Goal: Task Accomplishment & Management: Manage account settings

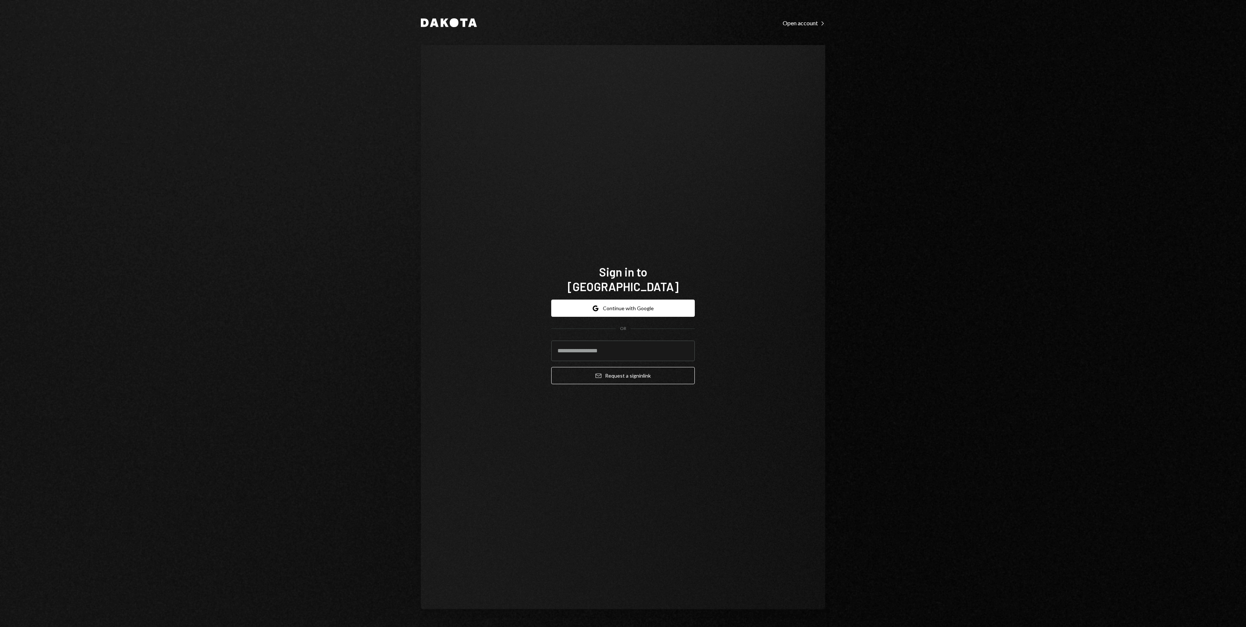
click at [618, 349] on input "email" at bounding box center [623, 350] width 144 height 21
type input "**********"
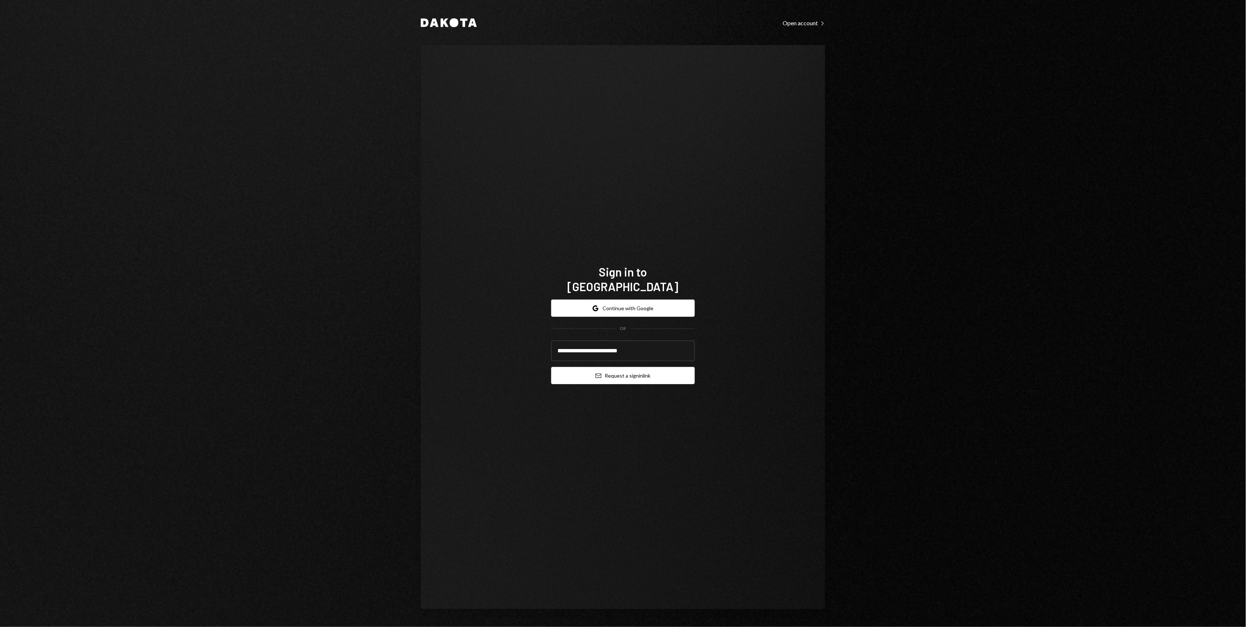
click at [604, 367] on button "Email Request a sign in link" at bounding box center [623, 375] width 144 height 17
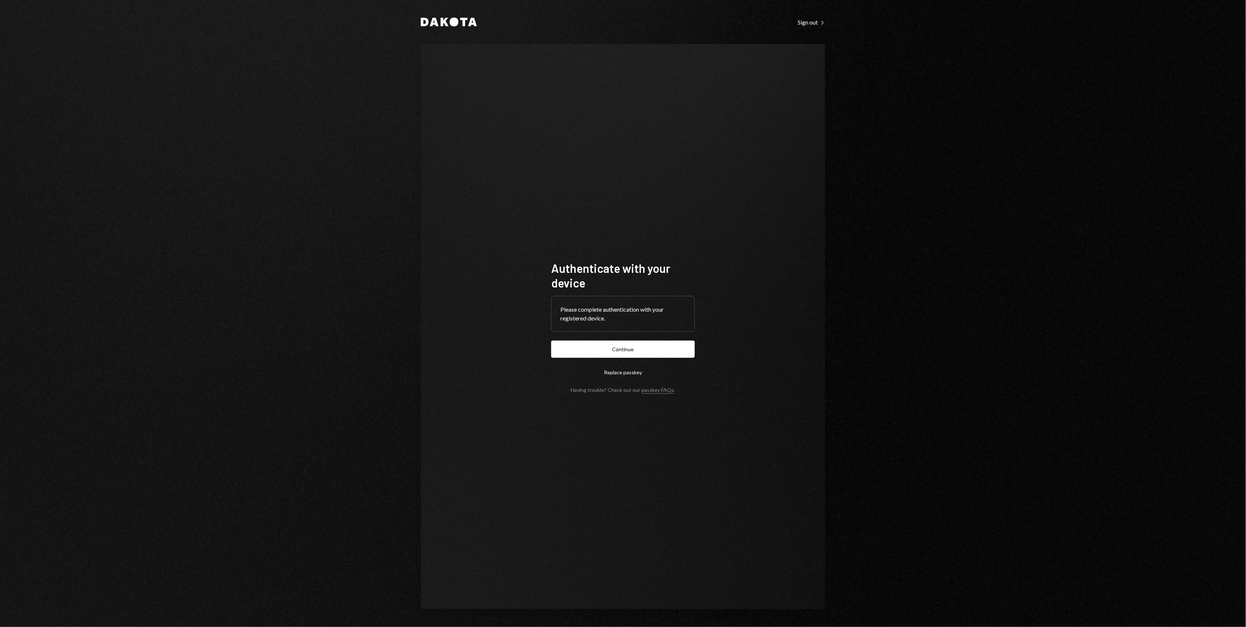
click at [650, 358] on form "Authenticate with your device Please complete authentication with your register…" at bounding box center [623, 327] width 144 height 132
click at [648, 354] on button "Continue" at bounding box center [623, 348] width 144 height 17
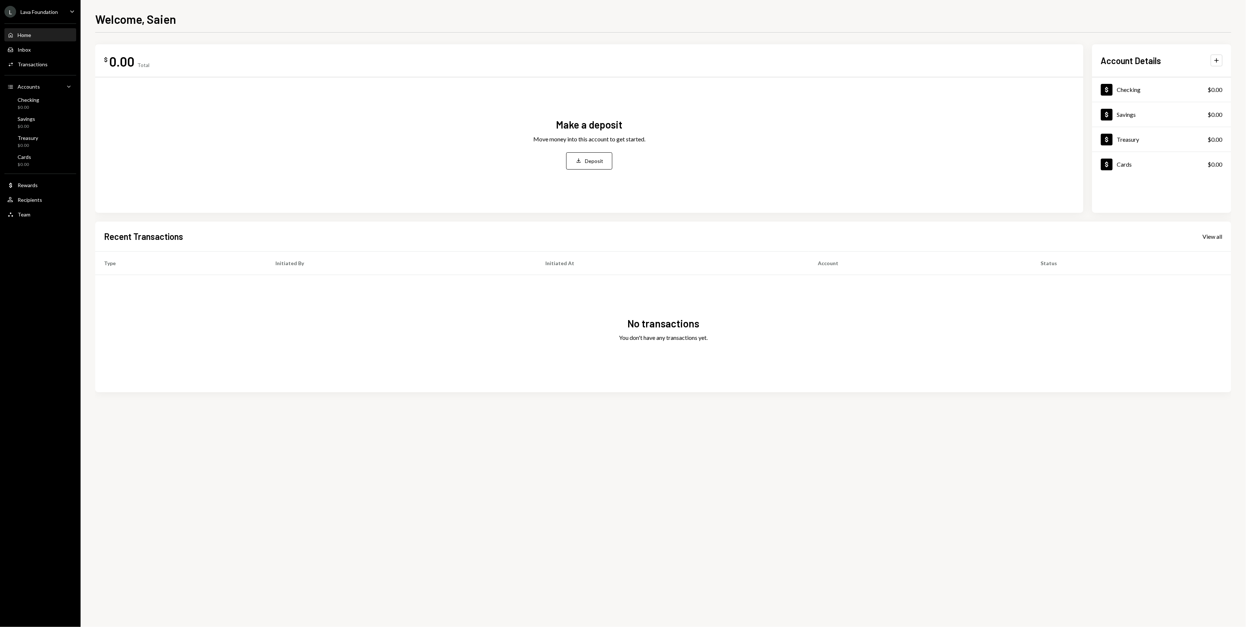
click at [63, 12] on div "L Lava Foundation Caret Down" at bounding box center [40, 12] width 81 height 12
click at [62, 107] on button "Accounts View all accounts" at bounding box center [51, 102] width 87 height 13
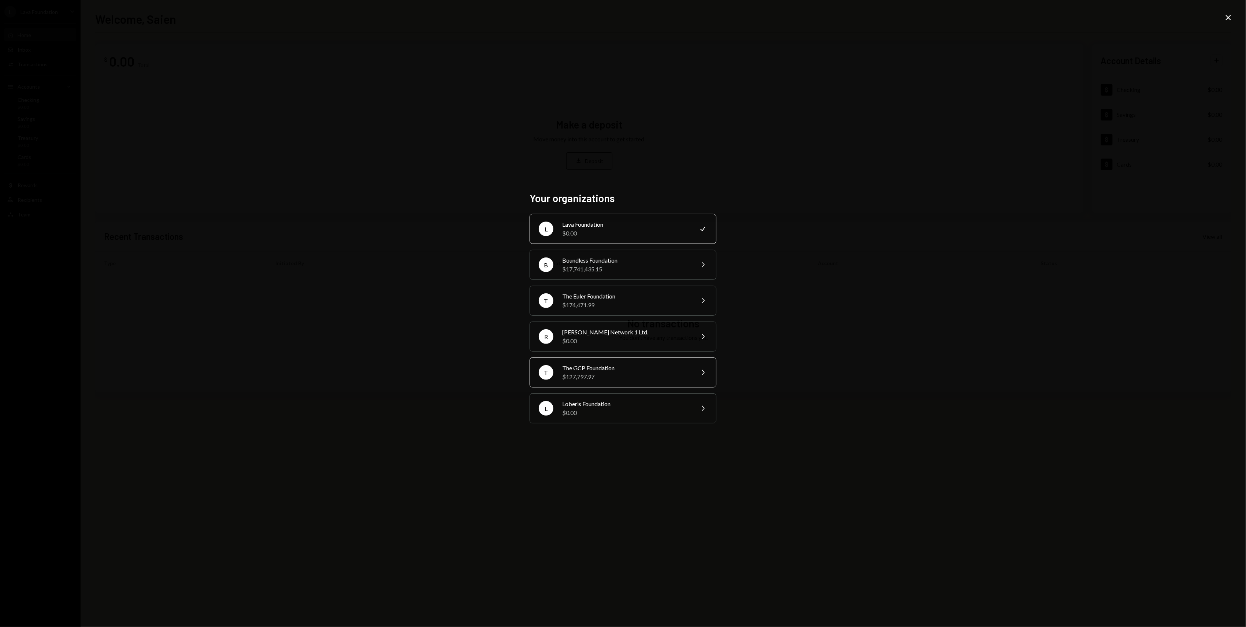
click at [614, 374] on div "$127,797.97" at bounding box center [625, 376] width 127 height 9
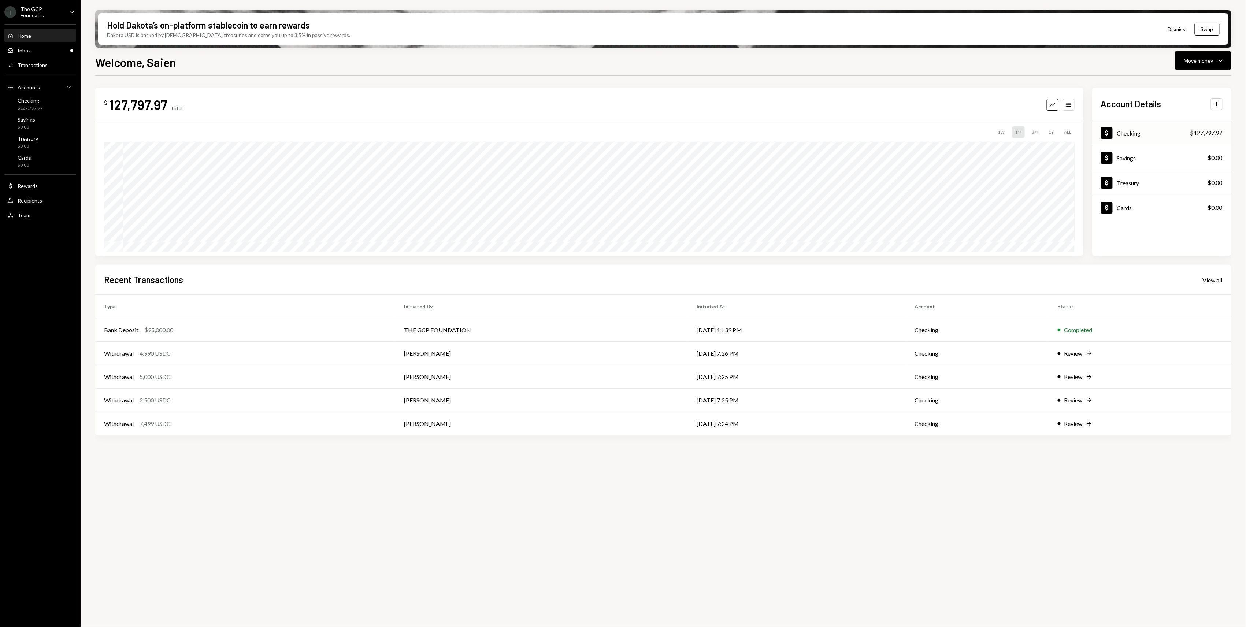
click at [1147, 132] on div "Dollar Checking $127,797.97" at bounding box center [1161, 133] width 139 height 24
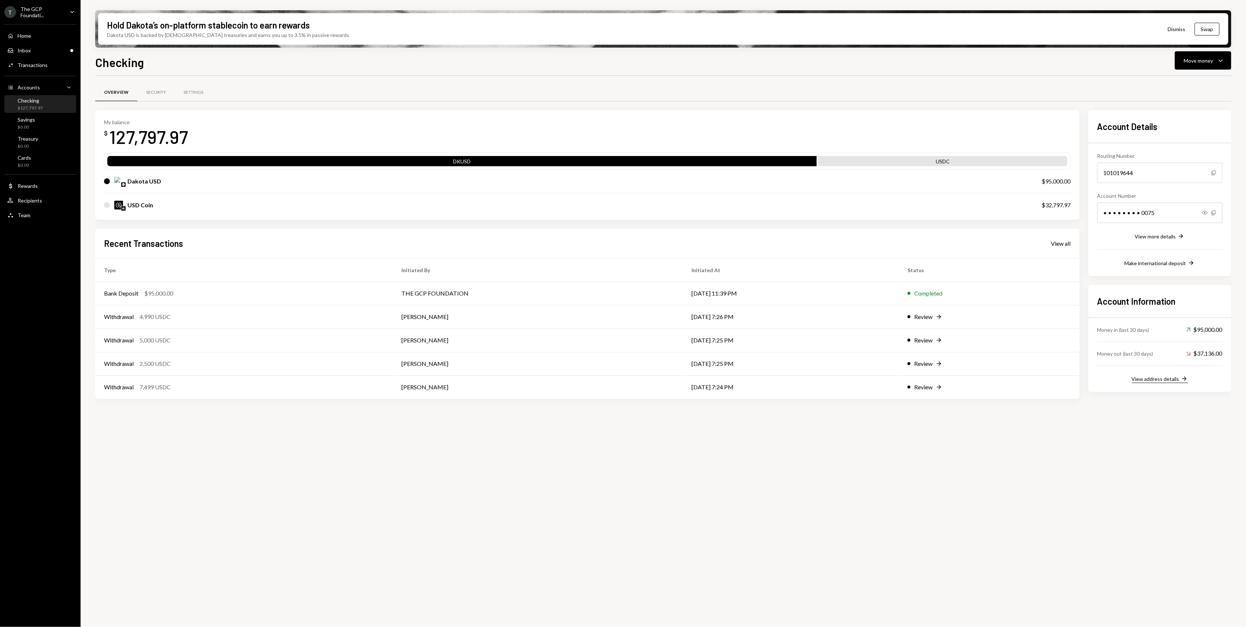
click at [1163, 379] on div "View address details" at bounding box center [1155, 379] width 48 height 6
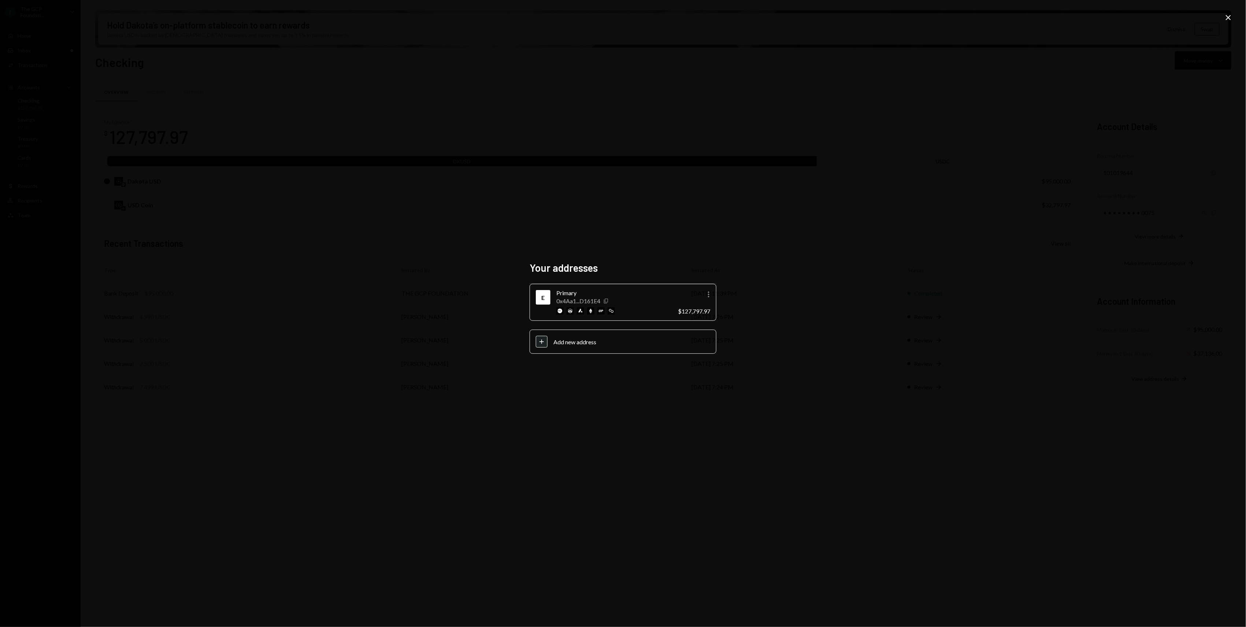
click at [608, 301] on icon "Copy" at bounding box center [606, 301] width 6 height 6
click at [854, 396] on div "Your addresses E Primary 0x4Aa1...D161E4 Copy More $127,797.97 Plus Add new add…" at bounding box center [623, 313] width 1246 height 627
click at [1226, 15] on icon at bounding box center [1227, 17] width 5 height 5
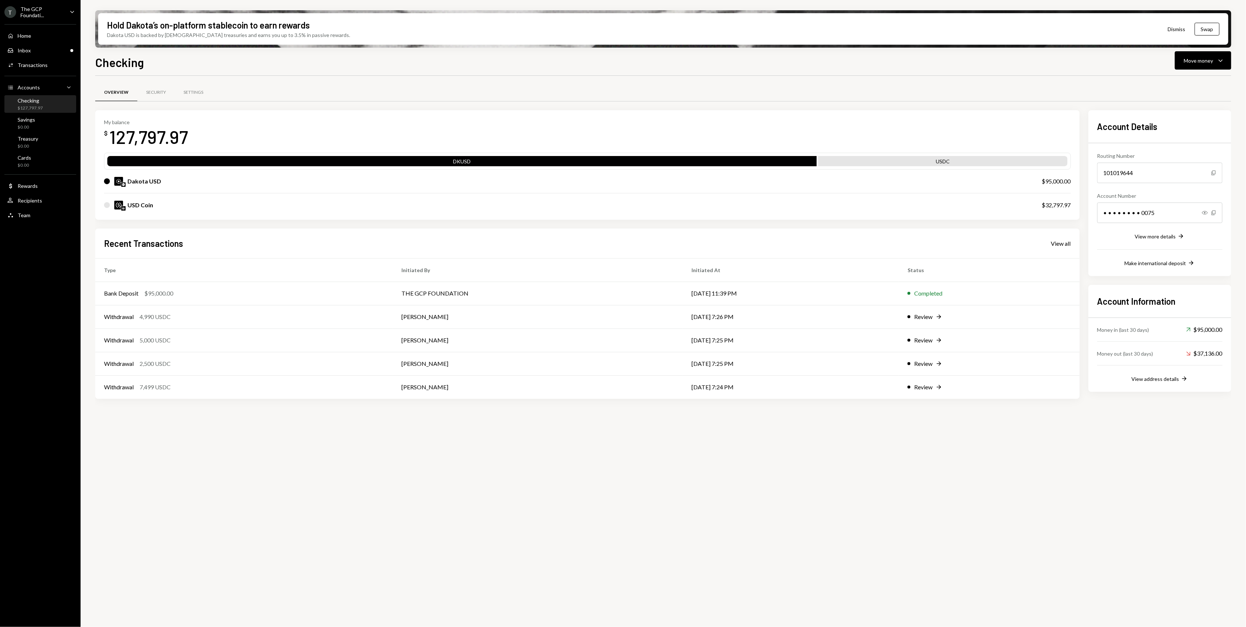
click at [50, 22] on div "Home Home Inbox Inbox Activities Transactions Accounts Accounts Caret Down Chec…" at bounding box center [40, 121] width 81 height 203
click at [50, 18] on ul "T The GCP Foundati... Caret Down Home Home Inbox Inbox Activities Transactions …" at bounding box center [40, 111] width 81 height 223
click at [57, 12] on div "The GCP Foundati..." at bounding box center [42, 12] width 43 height 12
click at [60, 102] on div "View all accounts" at bounding box center [56, 103] width 67 height 6
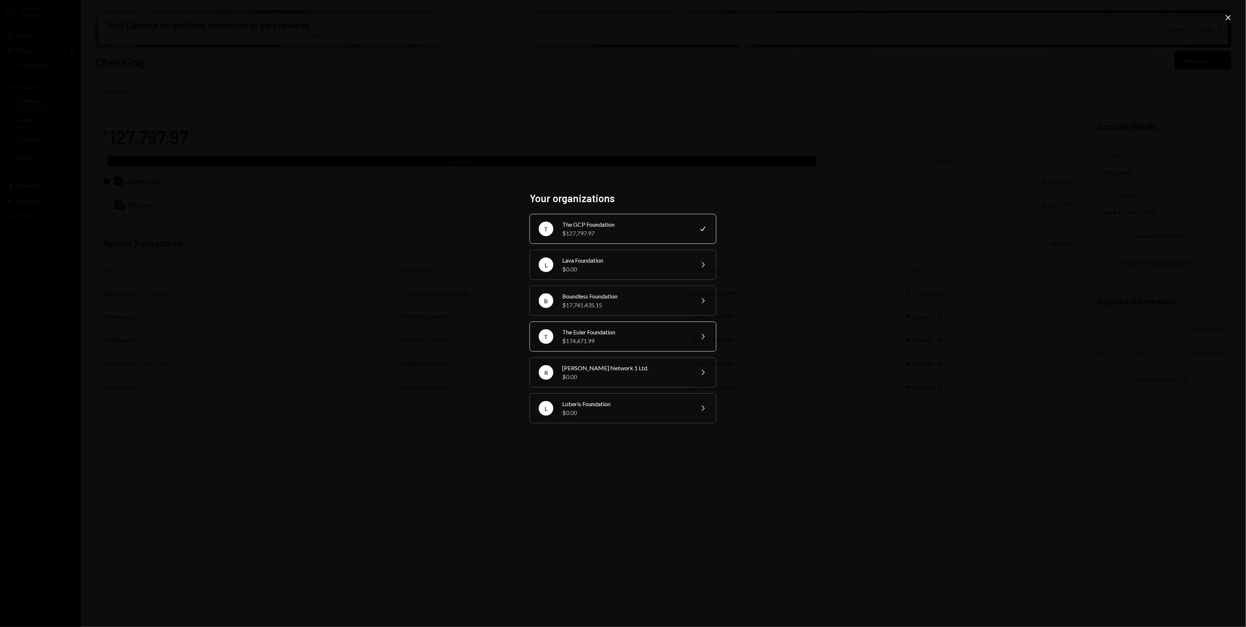
click at [640, 330] on div "The Euler Foundation" at bounding box center [625, 332] width 127 height 9
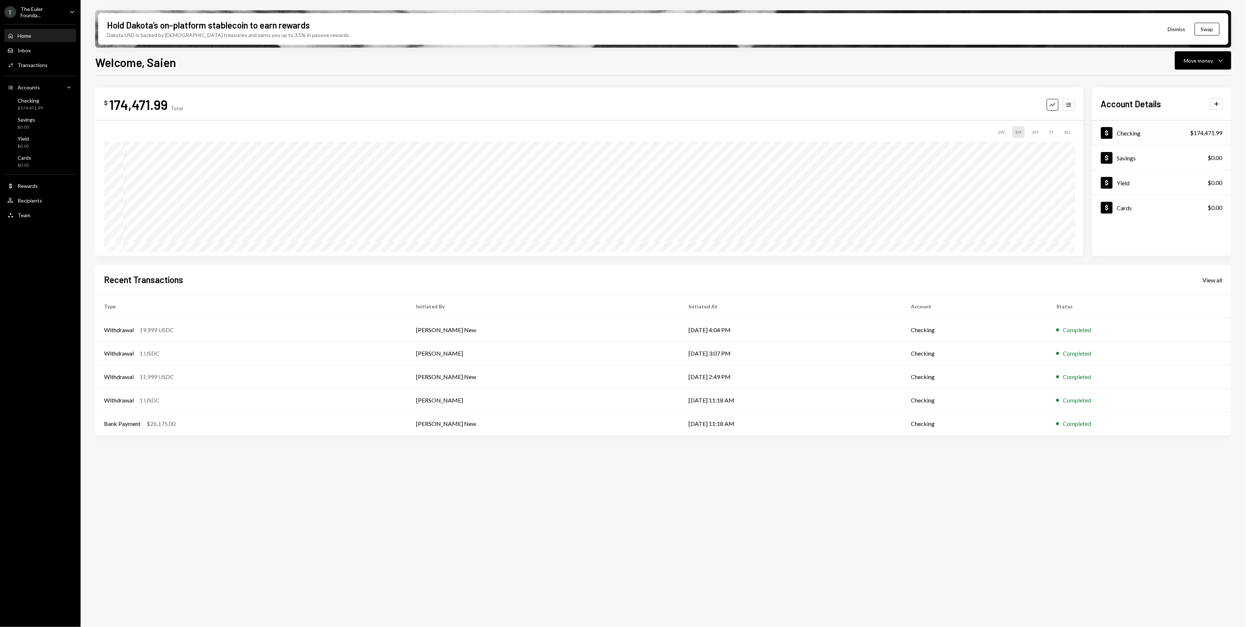
click at [1150, 136] on div "Dollar Checking $174,471.99" at bounding box center [1161, 133] width 139 height 24
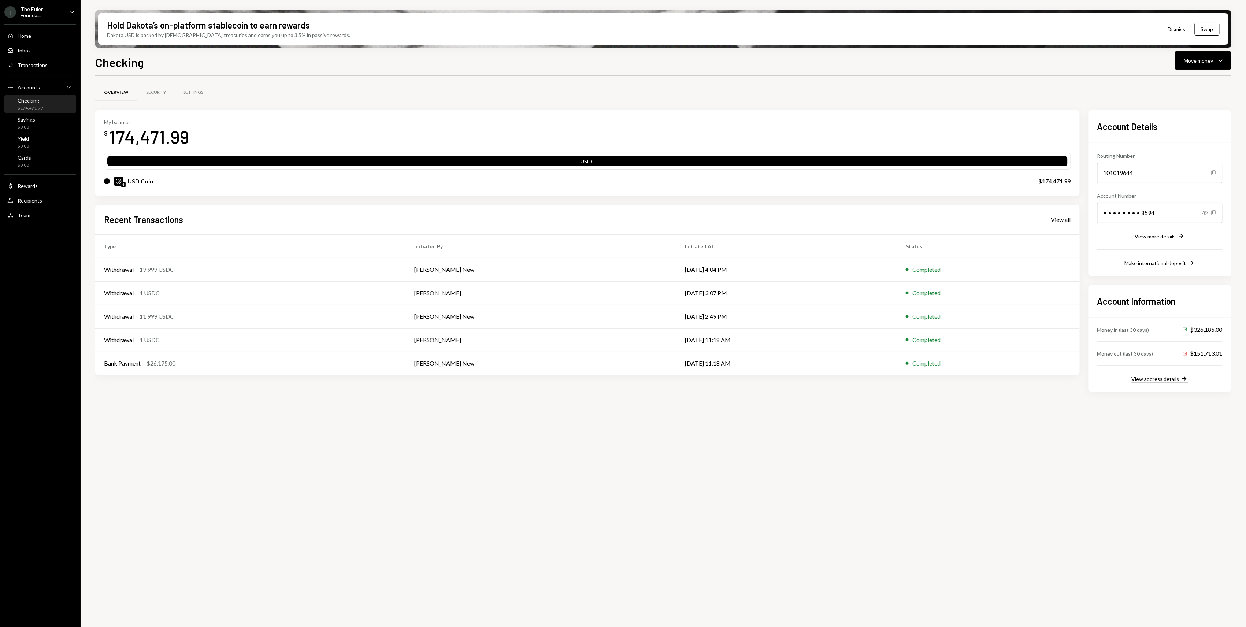
click at [1162, 377] on div "View address details" at bounding box center [1155, 379] width 48 height 6
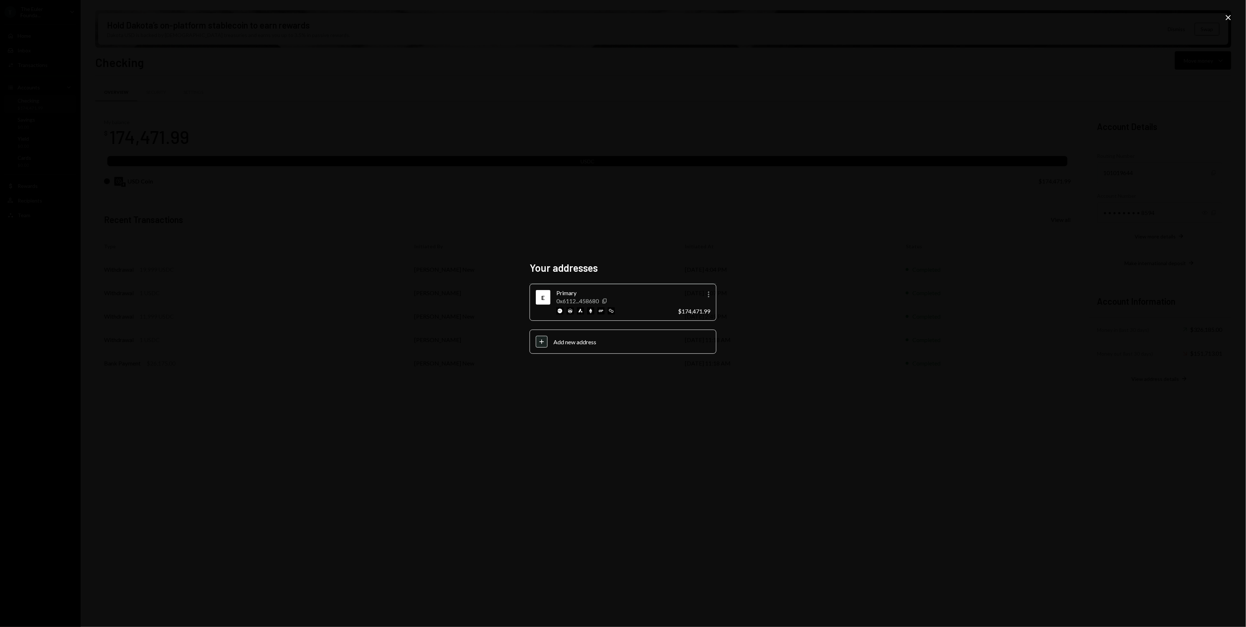
click at [610, 301] on div "0x6112...458680 Copy" at bounding box center [614, 300] width 116 height 7
click at [607, 301] on icon "Copy" at bounding box center [605, 301] width 6 height 6
drag, startPoint x: 1226, startPoint y: 18, endPoint x: 1118, endPoint y: 70, distance: 119.5
click at [1226, 18] on icon "Close" at bounding box center [1228, 17] width 9 height 9
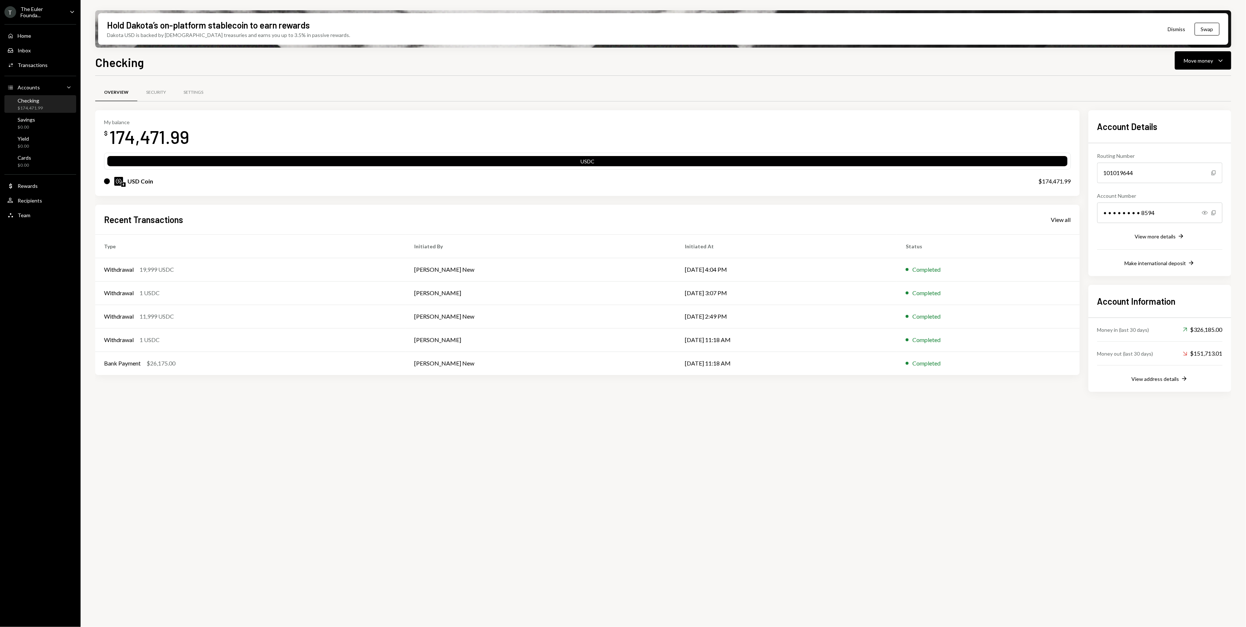
click at [55, 15] on div "T The Euler Founda..." at bounding box center [33, 12] width 59 height 12
click at [46, 146] on div "Lava Foundation" at bounding box center [57, 147] width 65 height 6
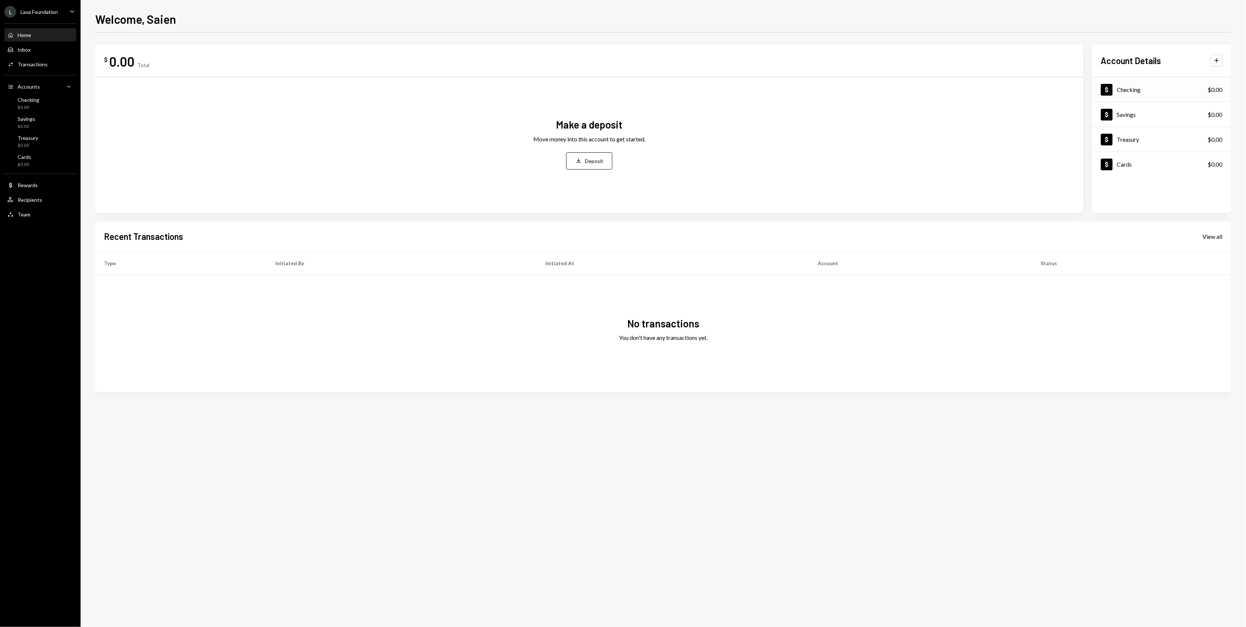
click at [1168, 89] on div "Dollar Checking $0.00" at bounding box center [1161, 90] width 139 height 24
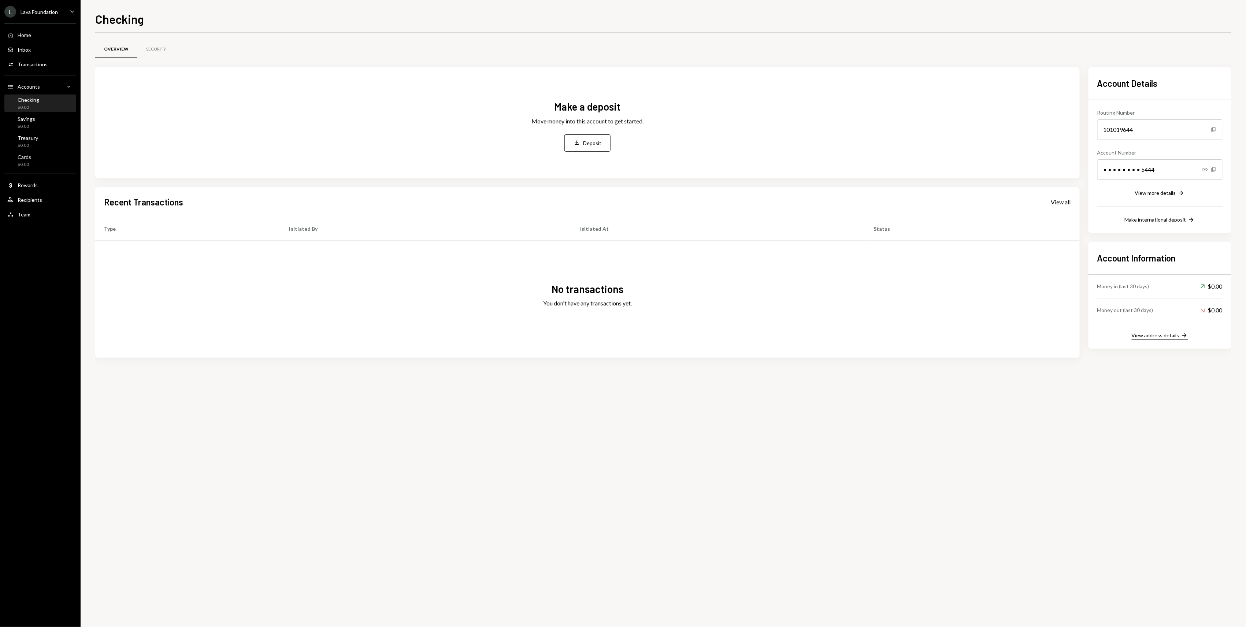
click at [1166, 336] on div "View address details" at bounding box center [1155, 335] width 48 height 6
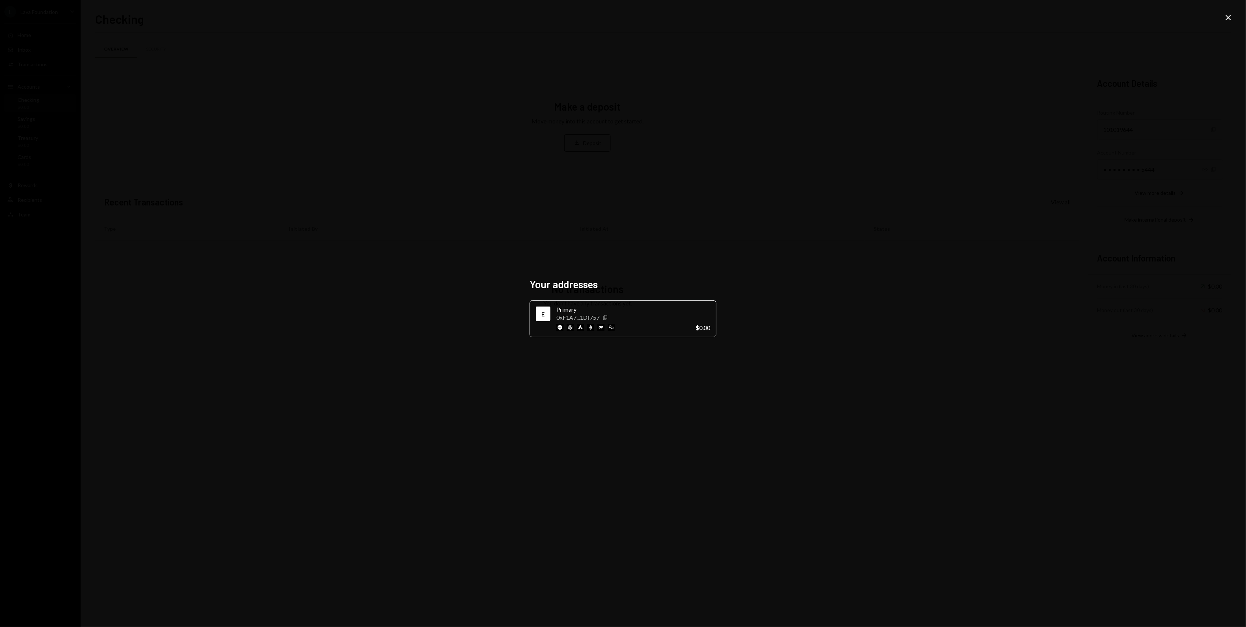
click at [608, 315] on icon "Copy" at bounding box center [605, 318] width 6 height 6
click at [1226, 22] on div "Close" at bounding box center [1228, 18] width 9 height 10
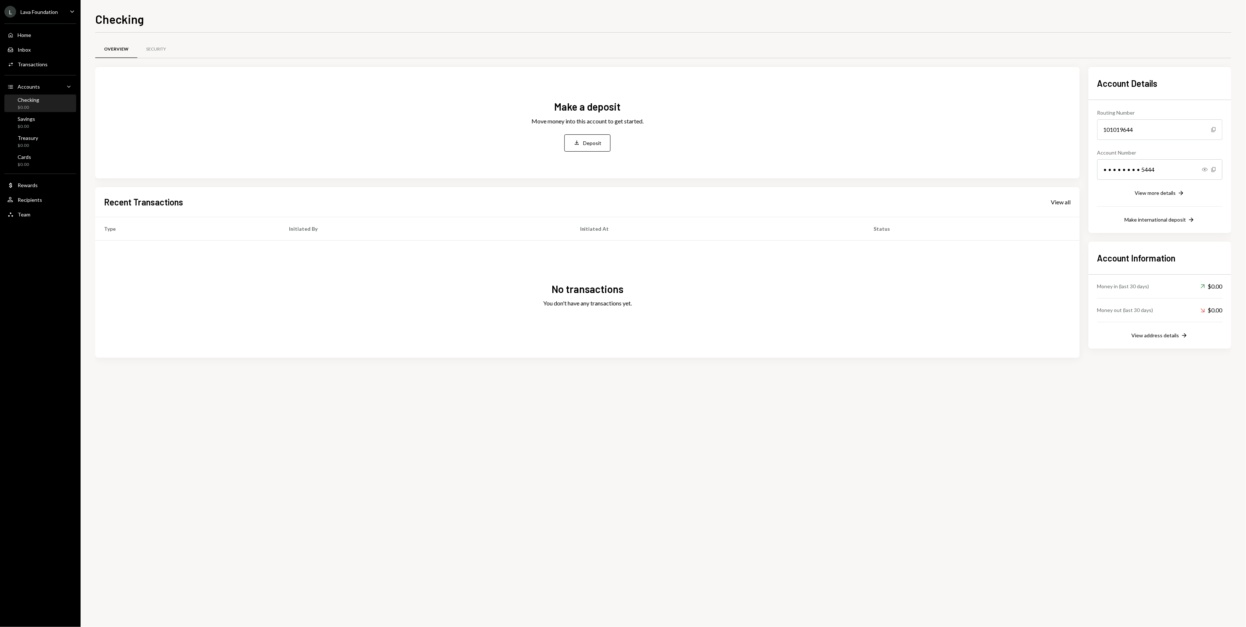
click at [23, 14] on div "Lava Foundation" at bounding box center [39, 12] width 37 height 6
click at [56, 103] on div "View all accounts" at bounding box center [56, 103] width 67 height 6
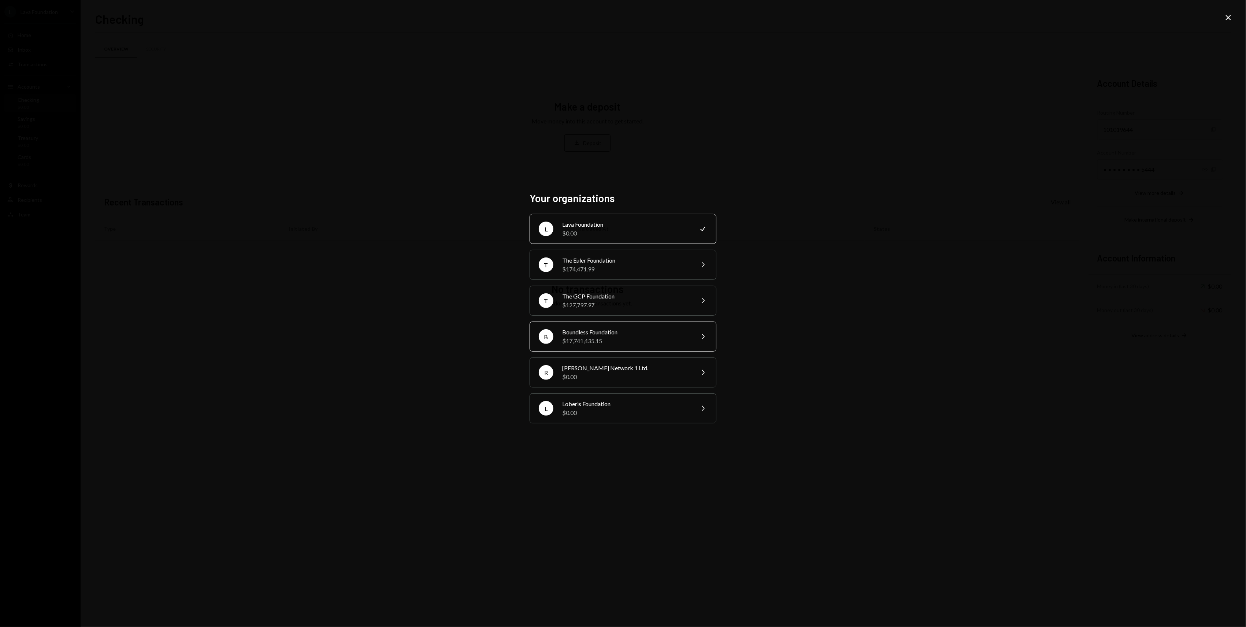
click at [626, 335] on div "Boundless Foundation" at bounding box center [625, 332] width 127 height 9
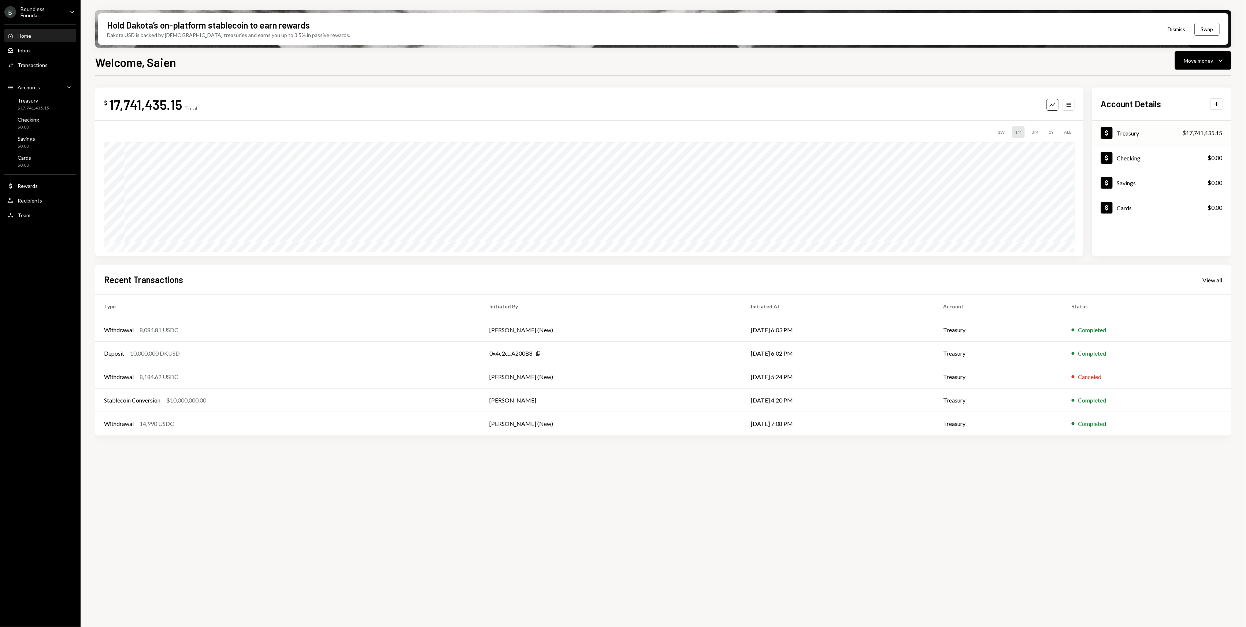
click at [1156, 127] on div "Dollar Treasury $17,741,435.15" at bounding box center [1161, 133] width 139 height 24
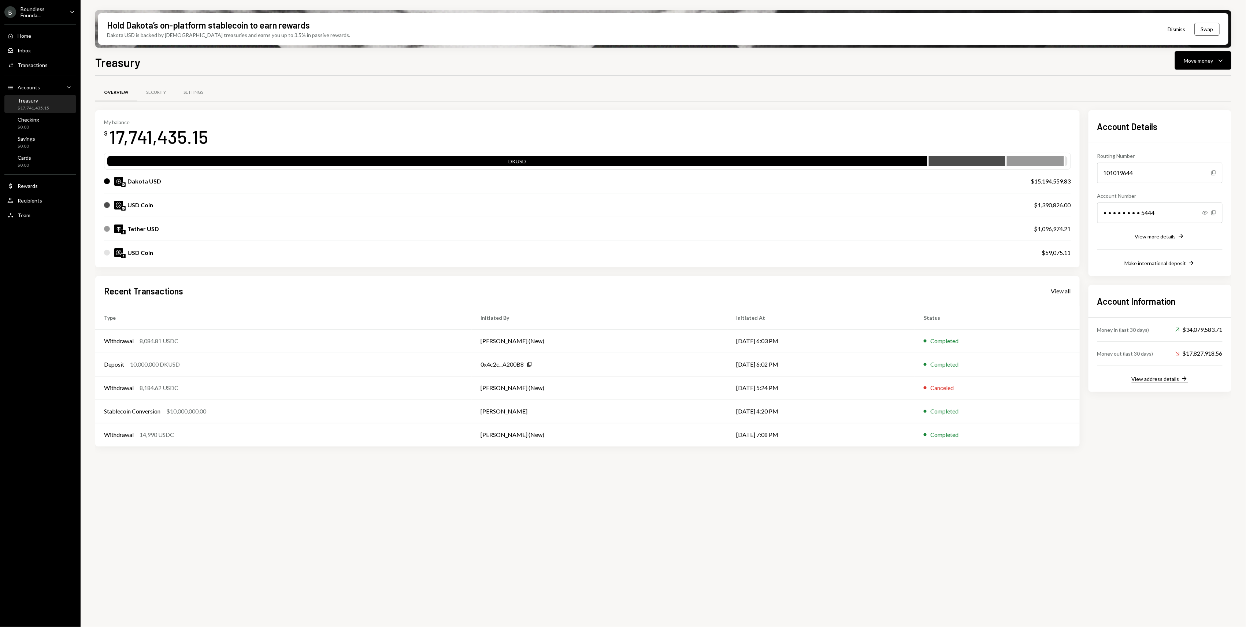
click at [1161, 380] on div "View address details" at bounding box center [1155, 379] width 48 height 6
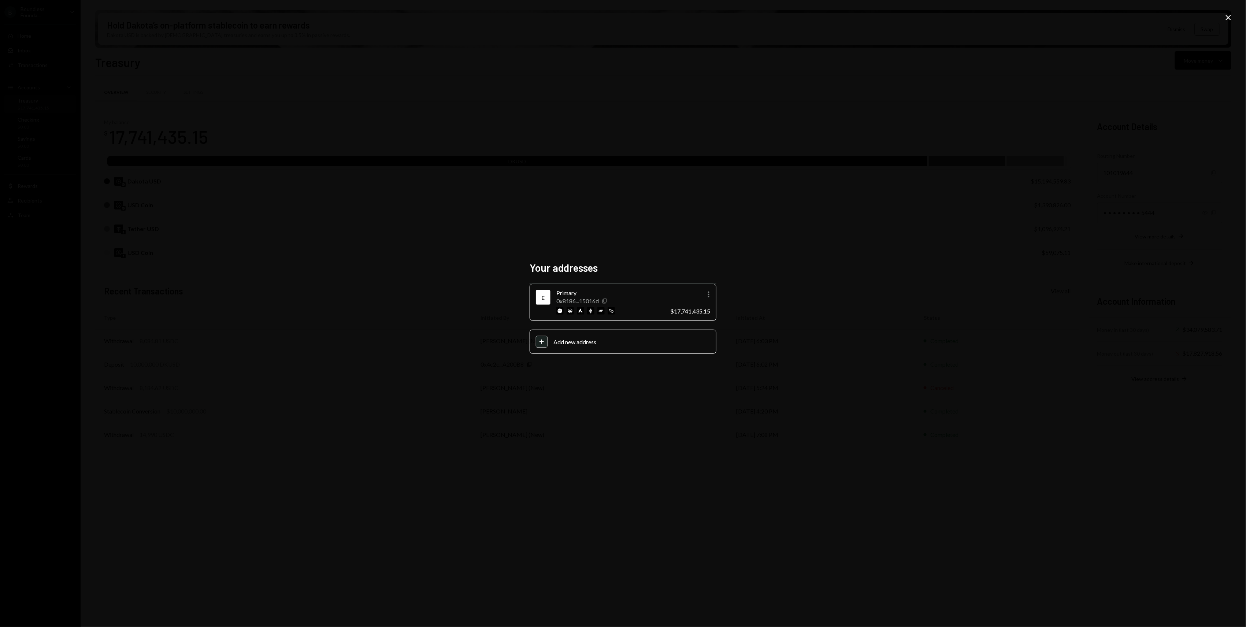
click at [606, 299] on icon "button" at bounding box center [604, 300] width 4 height 5
click at [1229, 18] on icon at bounding box center [1227, 17] width 5 height 5
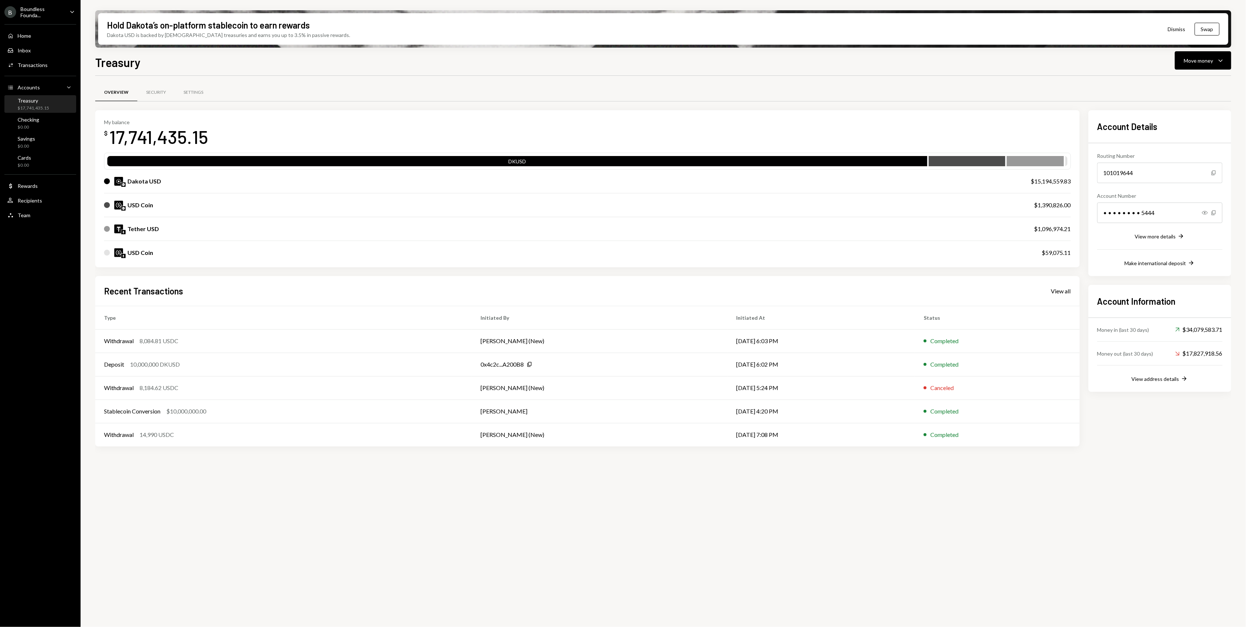
click at [44, 16] on div "Boundless Founda..." at bounding box center [42, 12] width 43 height 12
click at [56, 102] on div "View all accounts" at bounding box center [56, 103] width 67 height 6
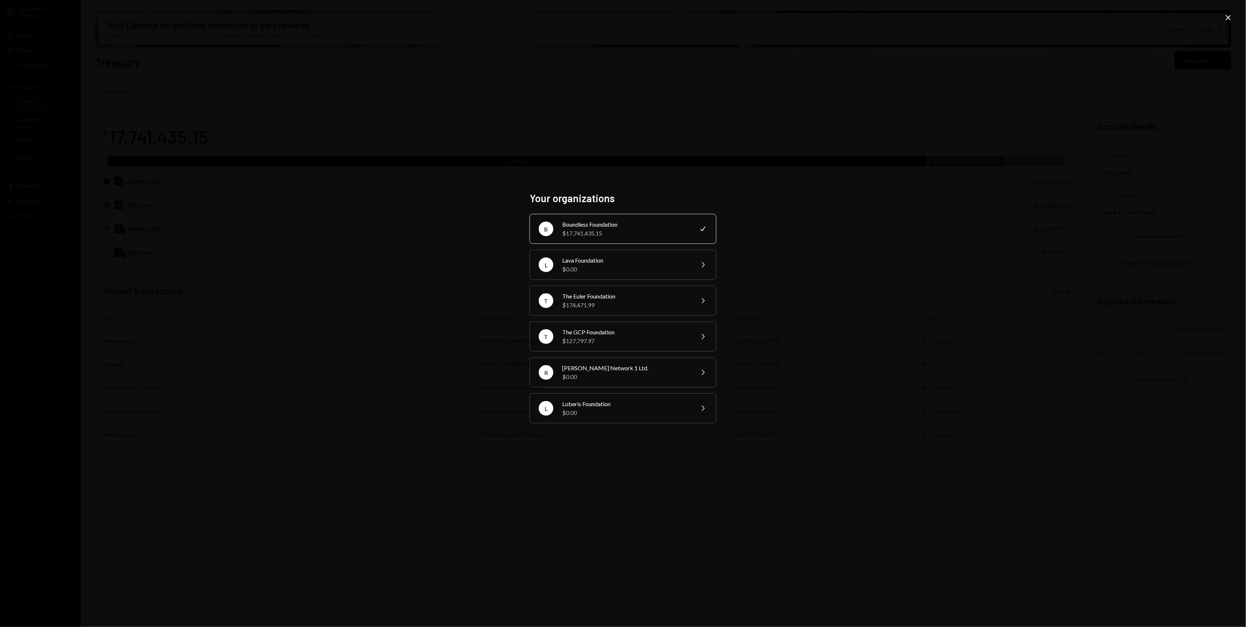
drag, startPoint x: 835, startPoint y: 227, endPoint x: 1118, endPoint y: 94, distance: 313.0
click at [836, 228] on div "Your organizations B Boundless Foundation $17,741,435.15 Check L Lava Foundatio…" at bounding box center [623, 313] width 1246 height 627
click at [1230, 19] on icon at bounding box center [1227, 17] width 5 height 5
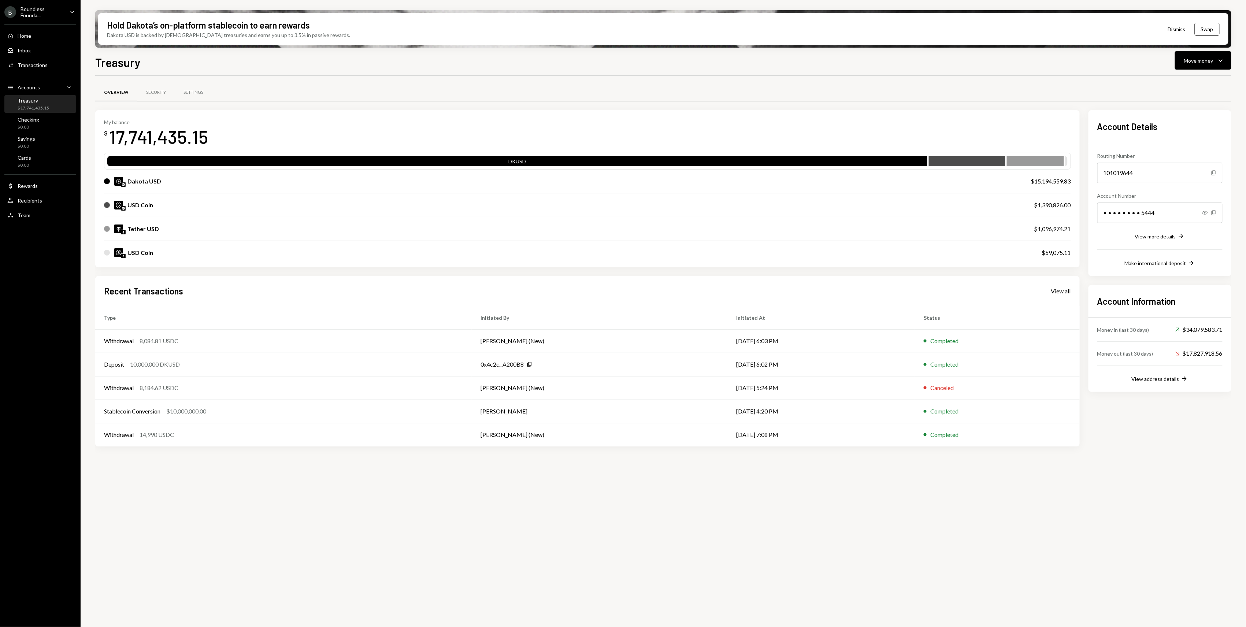
click at [53, 9] on div "Boundless Founda..." at bounding box center [42, 12] width 43 height 12
click at [54, 100] on div "View all accounts" at bounding box center [56, 103] width 67 height 6
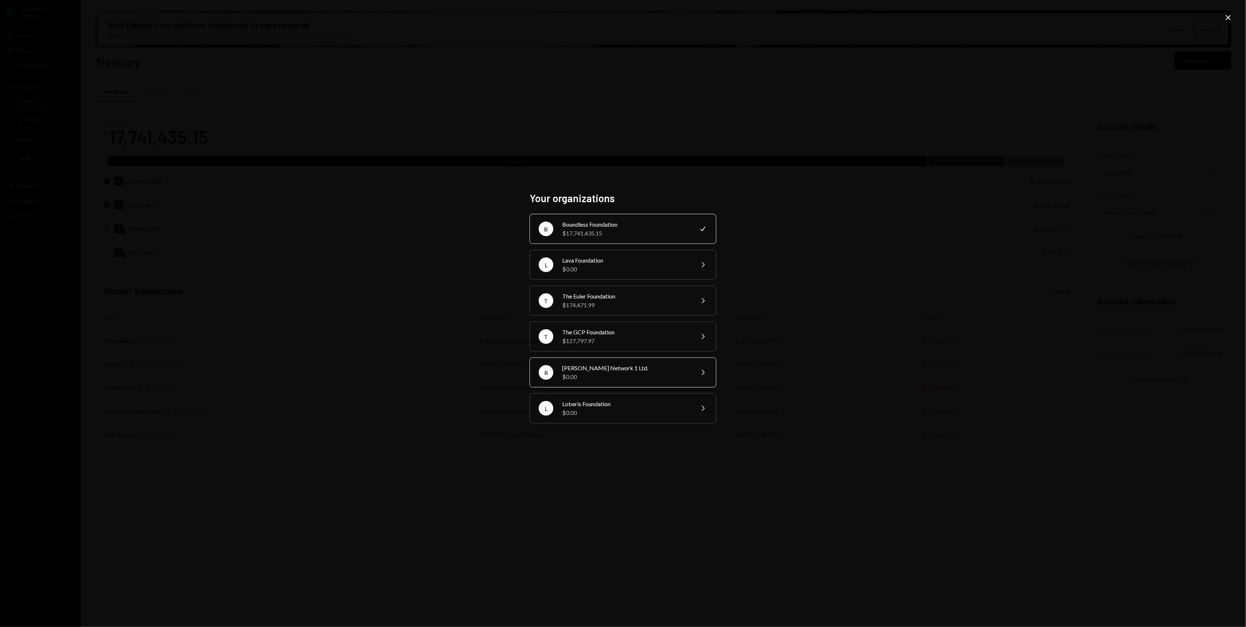
click at [592, 371] on div "Rincon Network 1 Ltd." at bounding box center [625, 368] width 127 height 9
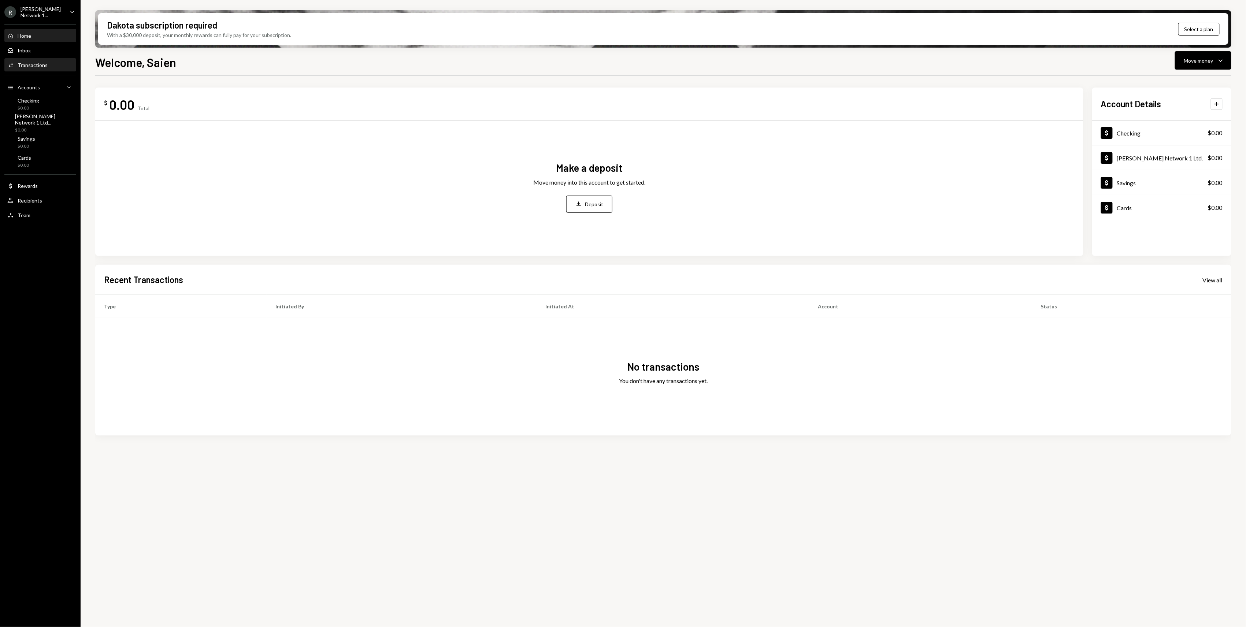
click at [41, 65] on div "Transactions" at bounding box center [33, 65] width 30 height 6
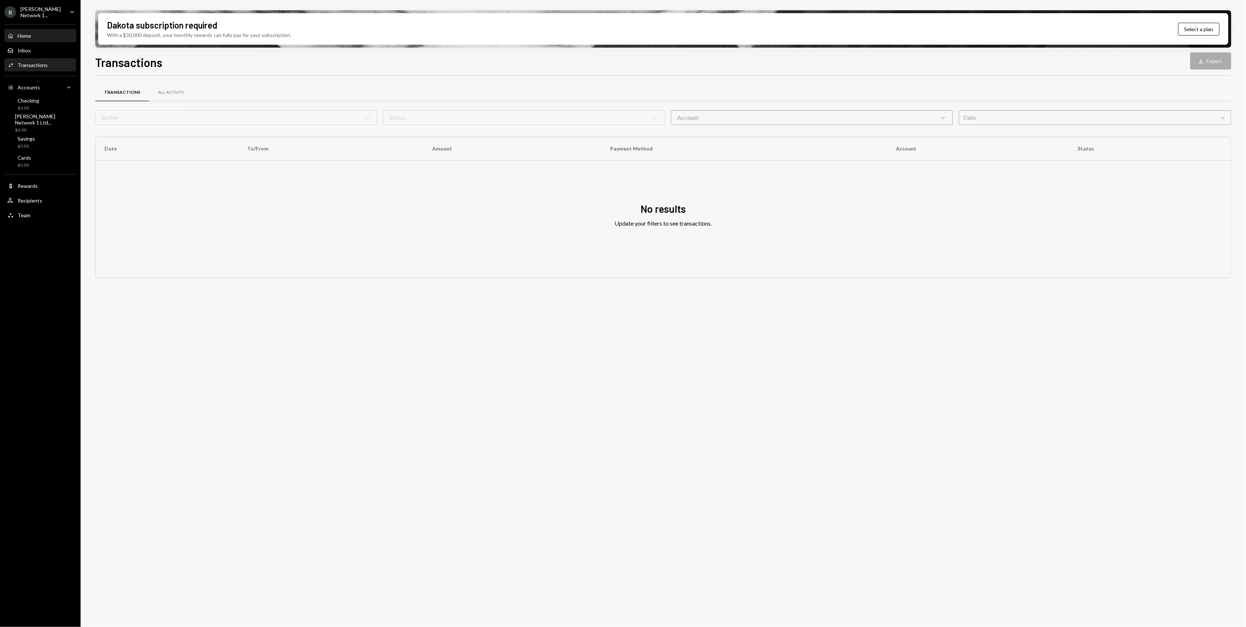
click at [48, 33] on div "Home Home" at bounding box center [40, 36] width 66 height 7
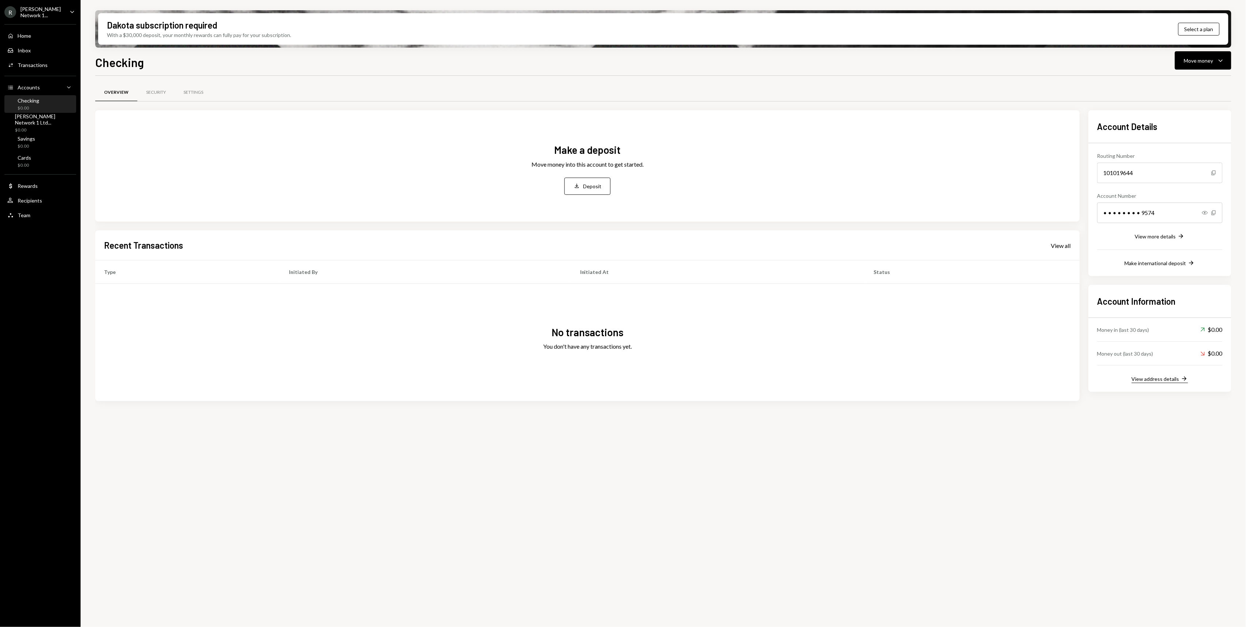
click at [1144, 378] on div "View address details" at bounding box center [1155, 379] width 48 height 6
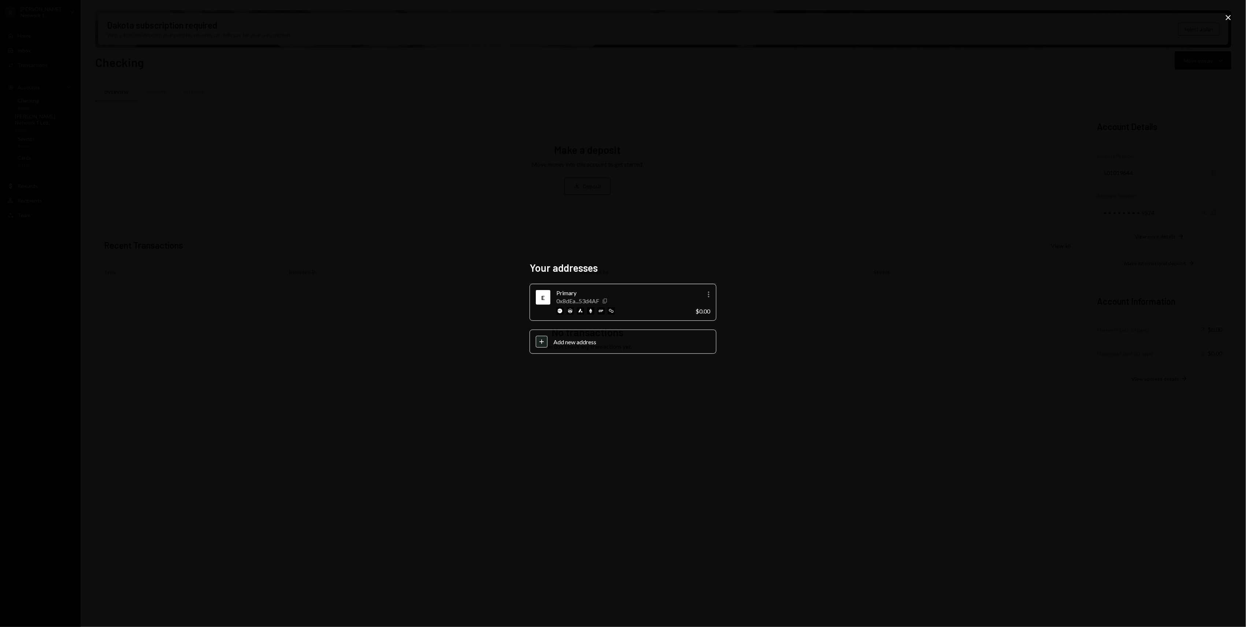
click at [607, 301] on icon "Copy" at bounding box center [605, 301] width 6 height 6
click at [413, 131] on div "Your addresses E Primary 0x8dEa...53d4AF Copy More $0.00 Plus Add new address C…" at bounding box center [623, 313] width 1246 height 627
click at [1232, 19] on icon "Close" at bounding box center [1228, 17] width 9 height 9
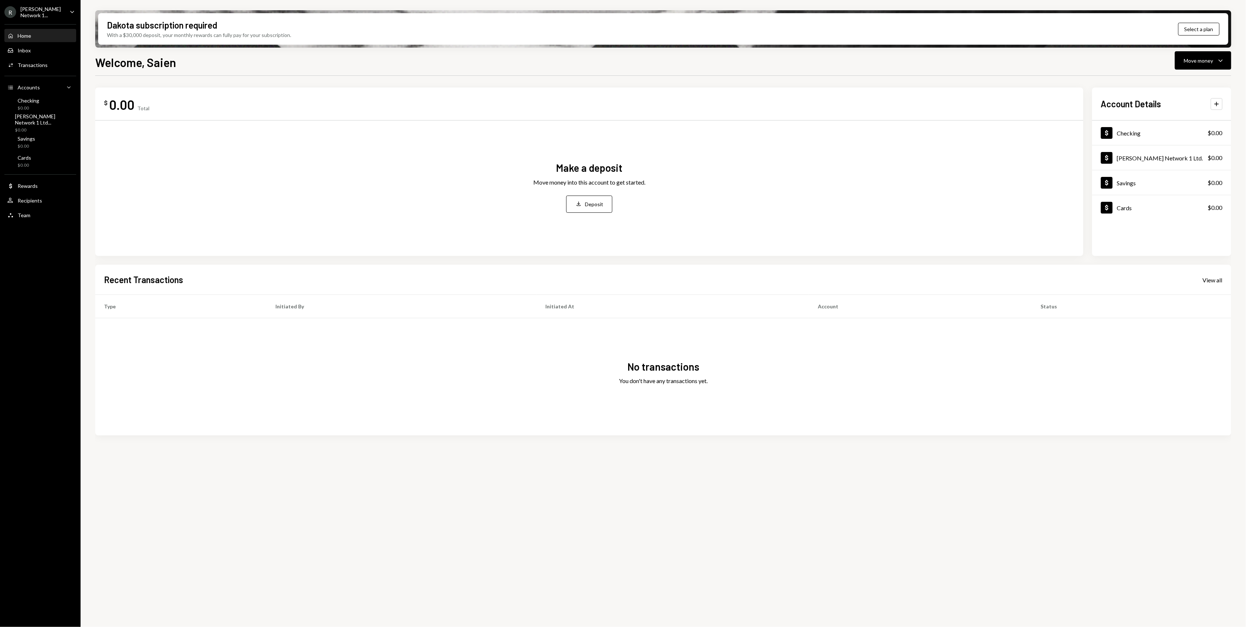
click at [49, 13] on div "[PERSON_NAME] Network 1..." at bounding box center [42, 12] width 43 height 12
click at [36, 185] on div "Sign out" at bounding box center [51, 185] width 78 height 6
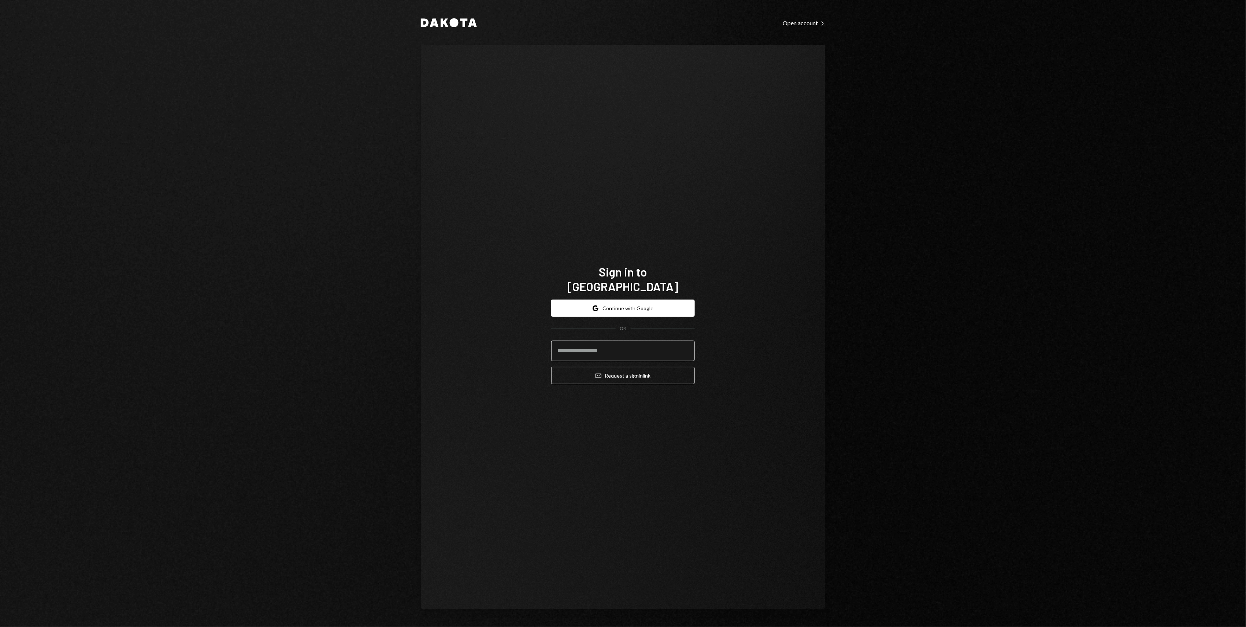
click at [633, 346] on input "email" at bounding box center [623, 350] width 144 height 21
type input "**********"
click at [796, 416] on div "**********" at bounding box center [623, 327] width 404 height 564
click at [637, 367] on button "Email Request a sign in link" at bounding box center [623, 375] width 144 height 17
